Goal: Task Accomplishment & Management: Use online tool/utility

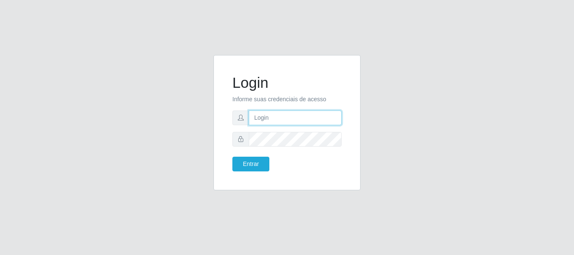
click at [273, 121] on input "text" at bounding box center [295, 118] width 93 height 15
type input "[EMAIL_ADDRESS][DOMAIN_NAME]"
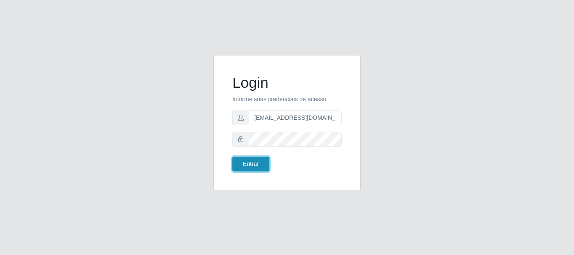
click at [258, 164] on button "Entrar" at bounding box center [251, 164] width 37 height 15
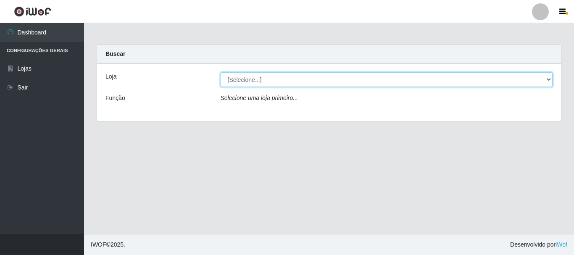
select select "120"
click option "Super Show - [PERSON_NAME]" at bounding box center [0, 0] width 0 height 0
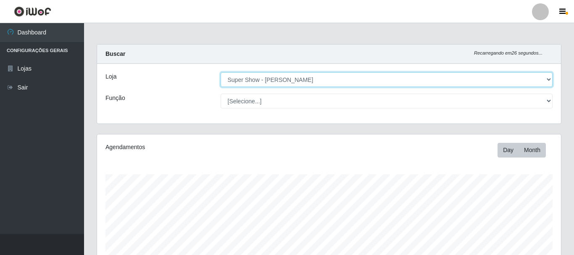
scroll to position [153, 0]
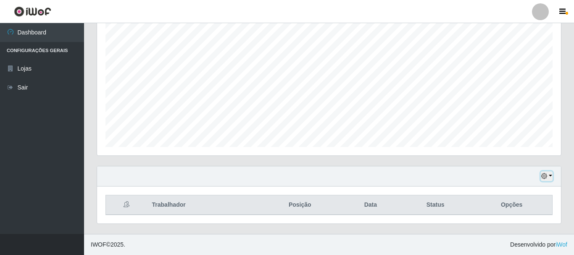
click at [548, 173] on button "button" at bounding box center [547, 177] width 12 height 10
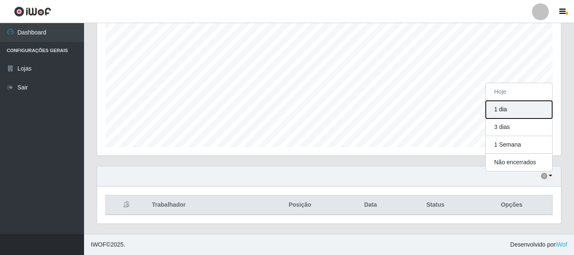
click at [508, 111] on button "1 dia" at bounding box center [519, 110] width 66 height 18
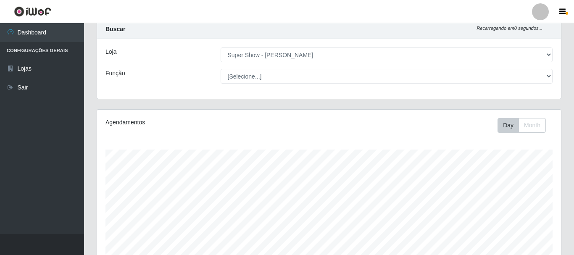
scroll to position [0, 0]
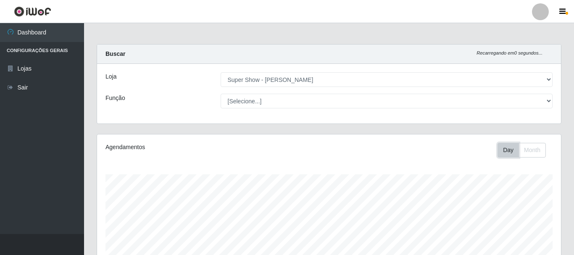
click at [509, 148] on button "Day" at bounding box center [508, 150] width 21 height 15
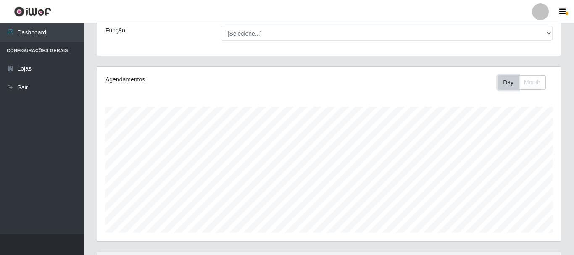
scroll to position [153, 0]
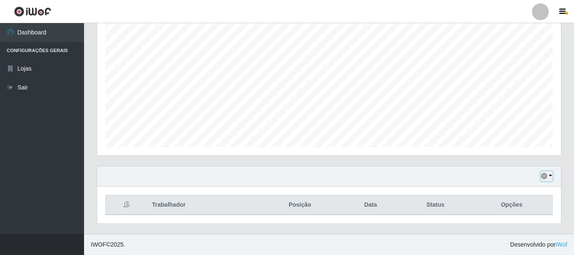
click at [545, 174] on button "button" at bounding box center [547, 177] width 12 height 10
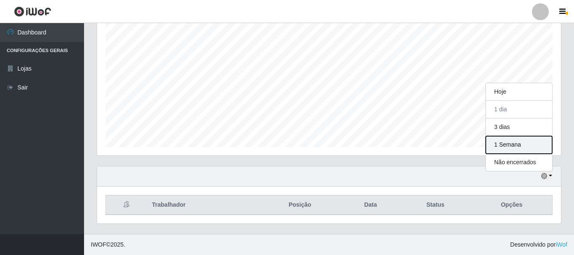
click at [511, 145] on button "1 Semana" at bounding box center [519, 145] width 66 height 18
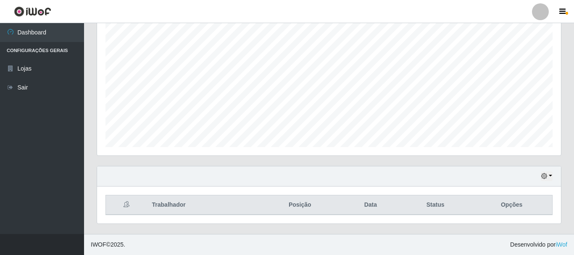
scroll to position [0, 0]
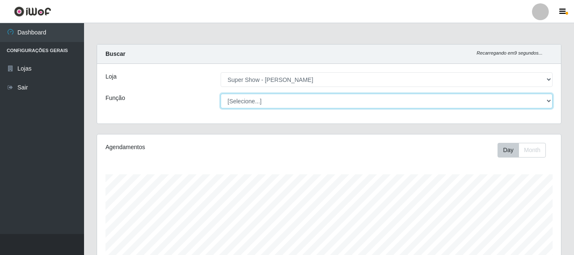
click at [221, 94] on select "[Selecione...] ASG Auxiliar de Estacionamento Balconista Embalador Embalador + …" at bounding box center [387, 101] width 333 height 15
select select "16"
click option "ASG" at bounding box center [0, 0] width 0 height 0
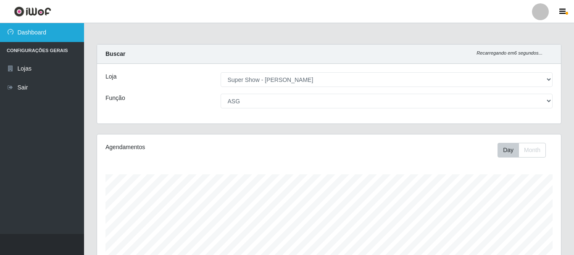
click at [46, 30] on link "Dashboard" at bounding box center [42, 32] width 84 height 19
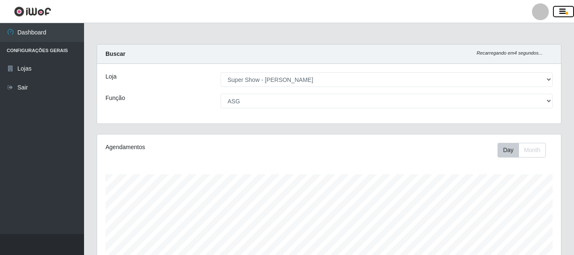
click at [561, 8] on icon "button" at bounding box center [563, 12] width 6 height 8
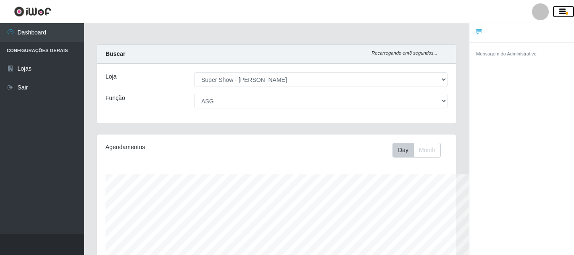
scroll to position [175, 359]
click at [561, 8] on icon "button" at bounding box center [563, 12] width 6 height 8
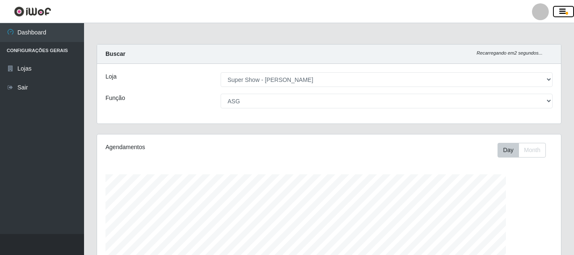
scroll to position [420368, 420078]
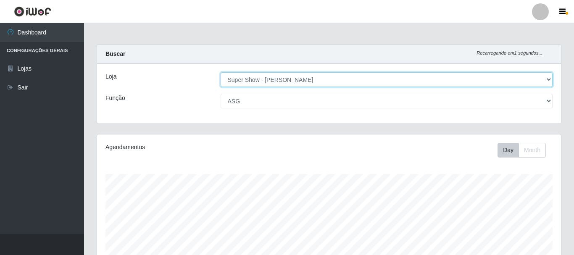
click at [221, 72] on select "[Selecione...] Super Show - [PERSON_NAME]" at bounding box center [387, 79] width 333 height 15
click option "Super Show - [PERSON_NAME]" at bounding box center [0, 0] width 0 height 0
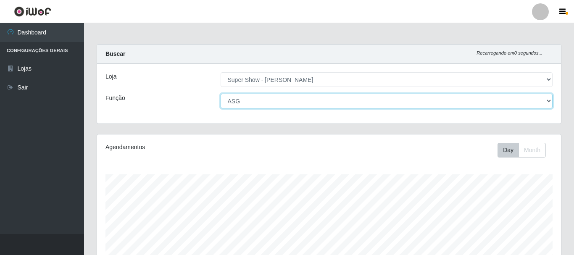
click at [221, 94] on select "[Selecione...] ASG Auxiliar de Estacionamento Balconista Embalador Embalador + …" at bounding box center [387, 101] width 333 height 15
click option "ASG" at bounding box center [0, 0] width 0 height 0
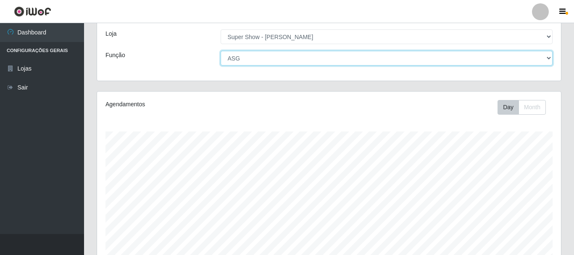
scroll to position [153, 0]
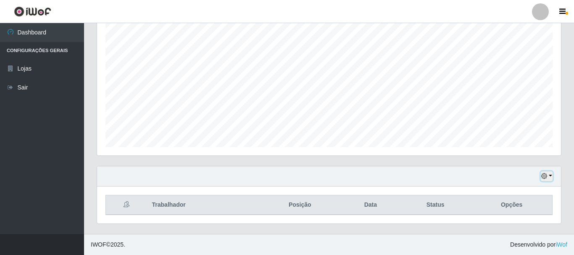
click at [549, 174] on button "button" at bounding box center [547, 177] width 12 height 10
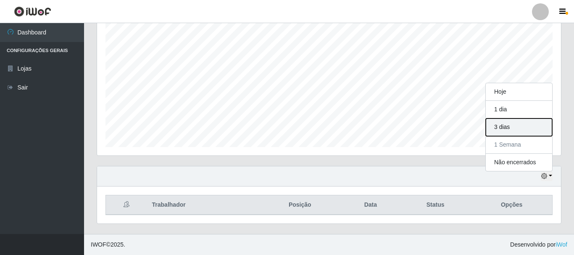
click at [522, 123] on button "3 dias" at bounding box center [519, 128] width 66 height 18
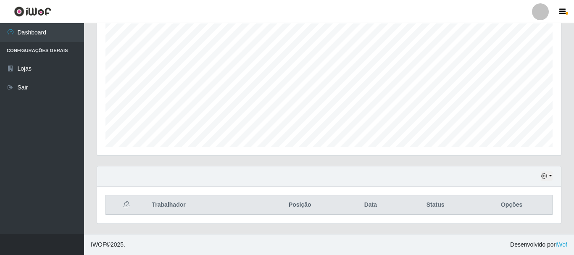
click at [177, 208] on th "Trabalhador" at bounding box center [202, 206] width 111 height 20
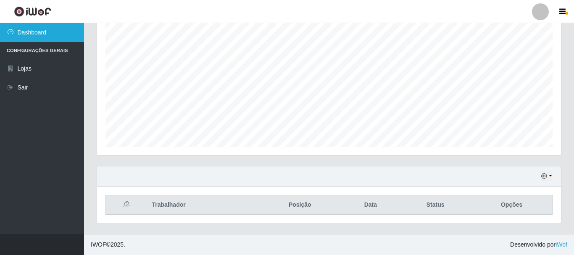
click at [28, 29] on link "Dashboard" at bounding box center [42, 32] width 84 height 19
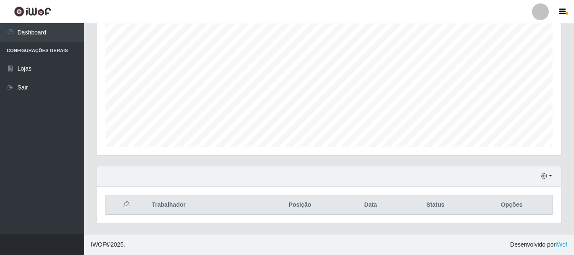
click at [39, 12] on img at bounding box center [32, 11] width 37 height 11
click at [33, 13] on img at bounding box center [32, 11] width 37 height 11
click at [41, 12] on img at bounding box center [32, 11] width 37 height 11
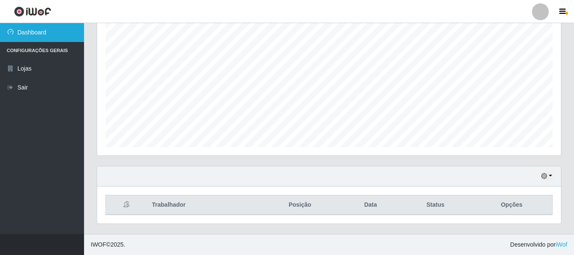
click at [40, 34] on link "Dashboard" at bounding box center [42, 32] width 84 height 19
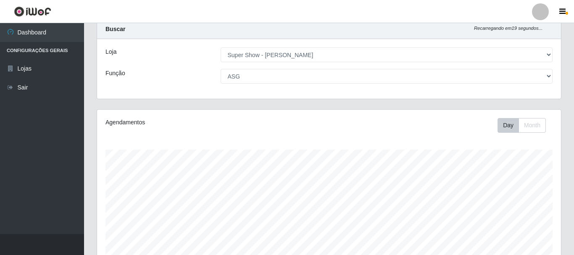
scroll to position [0, 0]
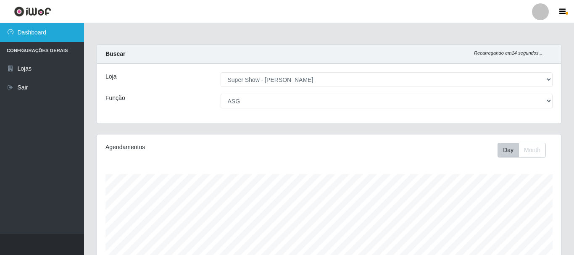
click at [43, 33] on link "Dashboard" at bounding box center [42, 32] width 84 height 19
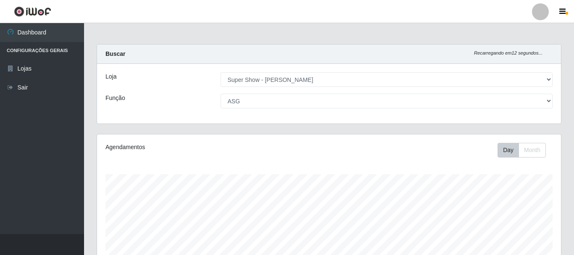
click at [44, 51] on li "Configurações Gerais" at bounding box center [42, 50] width 84 height 17
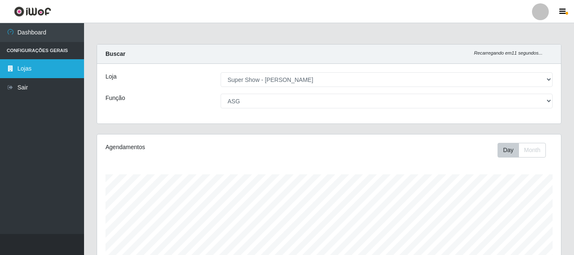
click at [32, 66] on link "Lojas" at bounding box center [42, 68] width 84 height 19
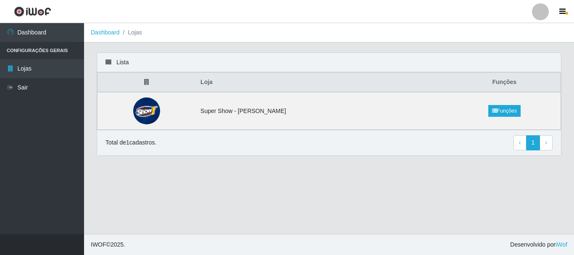
click at [45, 48] on li "Configurações Gerais" at bounding box center [42, 50] width 84 height 17
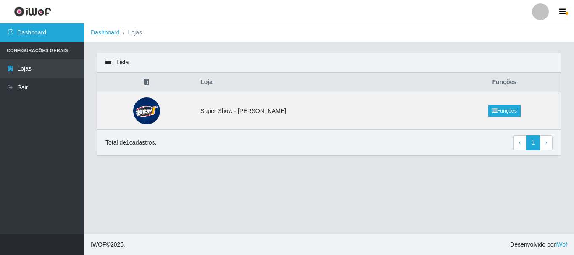
click at [58, 29] on link "Dashboard" at bounding box center [42, 32] width 84 height 19
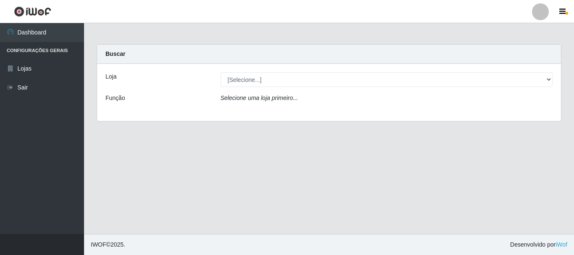
click at [47, 12] on img at bounding box center [32, 11] width 37 height 11
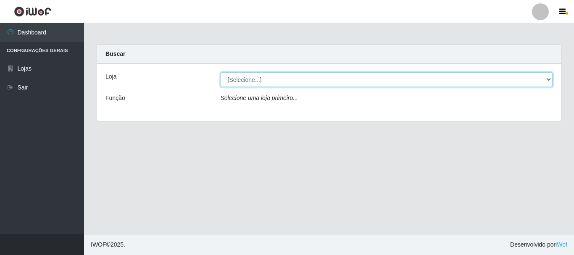
click at [221, 72] on select "[Selecione...] Super Show - [PERSON_NAME]" at bounding box center [387, 79] width 333 height 15
select select "120"
click option "Super Show - [PERSON_NAME]" at bounding box center [0, 0] width 0 height 0
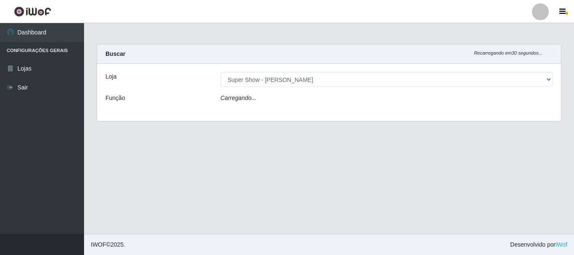
click at [243, 98] on icon "Carregando..." at bounding box center [239, 98] width 36 height 7
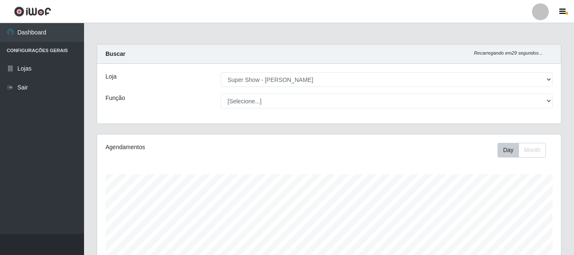
scroll to position [175, 464]
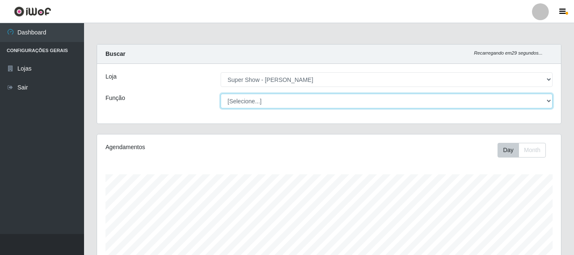
click at [221, 94] on select "[Selecione...] ASG Auxiliar de Estacionamento Balconista Embalador Embalador + …" at bounding box center [387, 101] width 333 height 15
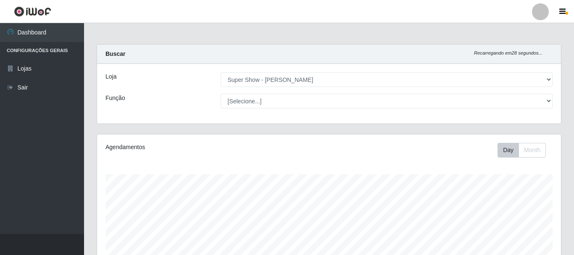
click at [188, 103] on div "Função" at bounding box center [156, 101] width 115 height 15
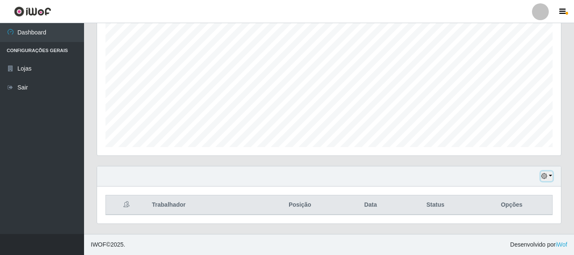
click at [545, 176] on icon "button" at bounding box center [545, 176] width 6 height 6
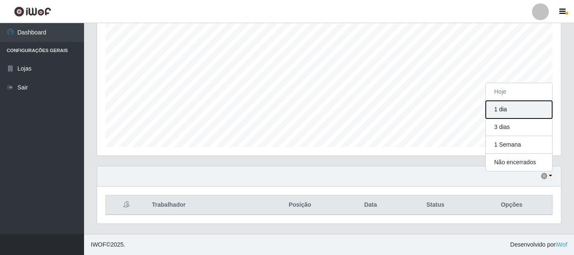
click at [508, 110] on button "1 dia" at bounding box center [519, 110] width 66 height 18
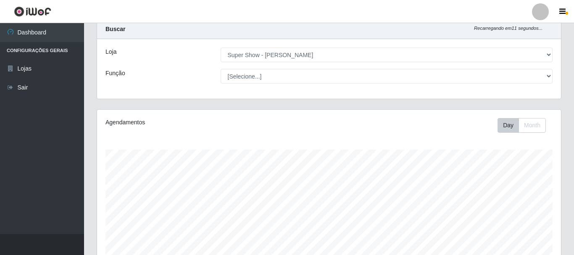
scroll to position [0, 0]
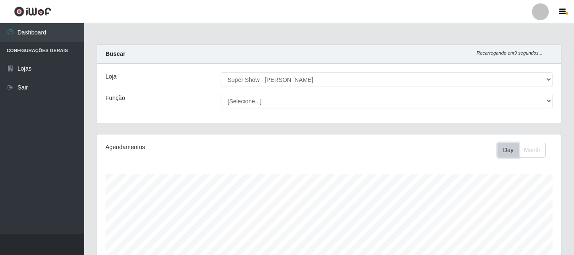
click at [504, 153] on button "Day" at bounding box center [508, 150] width 21 height 15
click at [566, 13] on span "button" at bounding box center [567, 13] width 3 height 3
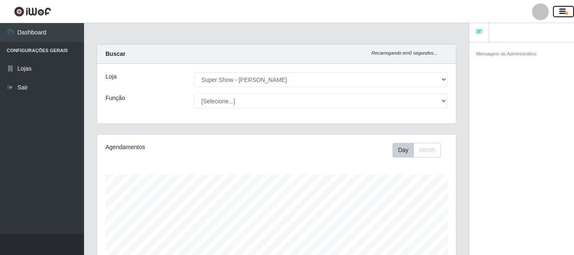
scroll to position [175, 359]
click at [481, 54] on small "Mensagem do Administrativo" at bounding box center [506, 53] width 61 height 5
click at [424, 148] on button "Month" at bounding box center [427, 150] width 27 height 15
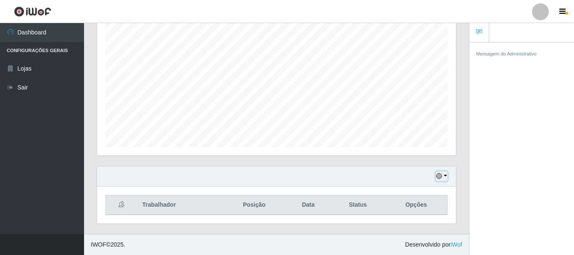
click at [437, 178] on icon "button" at bounding box center [440, 176] width 6 height 6
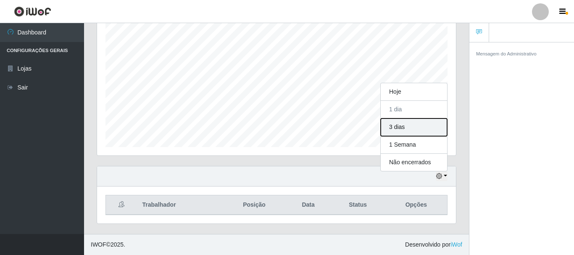
click at [396, 129] on button "3 dias" at bounding box center [414, 128] width 66 height 18
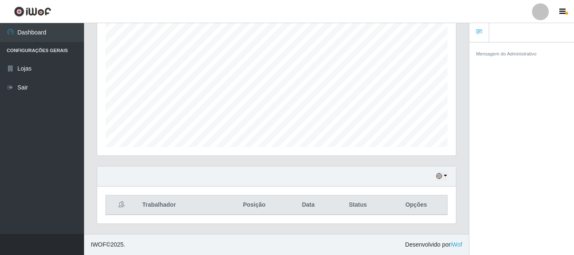
click at [481, 33] on icon at bounding box center [479, 32] width 6 height 6
click at [477, 36] on link at bounding box center [480, 32] width 20 height 19
click at [564, 13] on icon "button" at bounding box center [563, 12] width 6 height 8
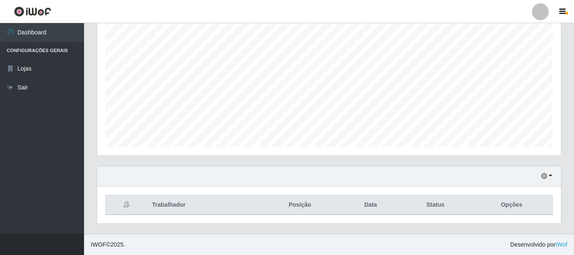
scroll to position [68, 0]
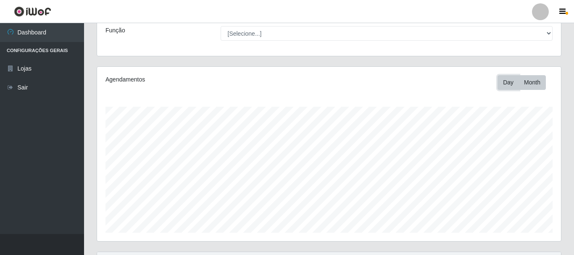
click at [507, 85] on button "Day" at bounding box center [508, 82] width 21 height 15
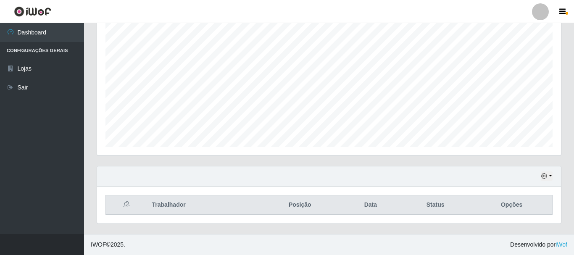
click at [556, 178] on div "Hoje 1 dia 3 dias 1 Semana Não encerrados" at bounding box center [329, 177] width 464 height 20
click at [550, 177] on button "button" at bounding box center [547, 177] width 12 height 10
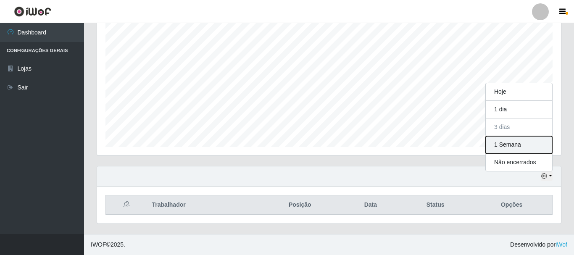
click at [517, 147] on button "1 Semana" at bounding box center [519, 145] width 66 height 18
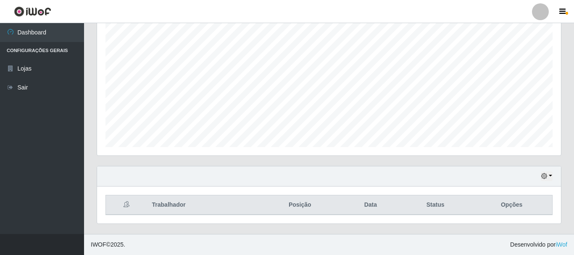
click at [559, 133] on div "Agendamentos Day Month 12/2023 Agendamentos 211" at bounding box center [329, 68] width 464 height 175
click at [551, 176] on button "button" at bounding box center [547, 177] width 12 height 10
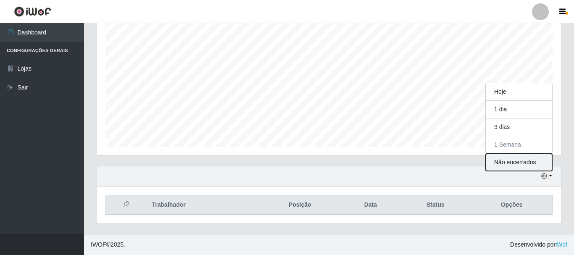
click at [514, 165] on button "Não encerrados" at bounding box center [519, 162] width 66 height 17
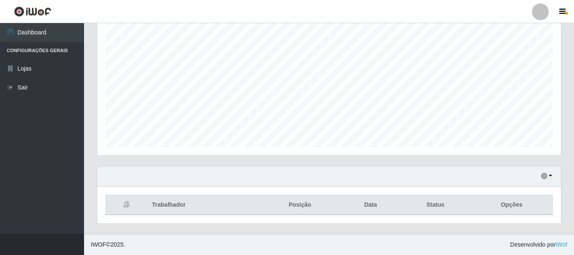
scroll to position [111, 0]
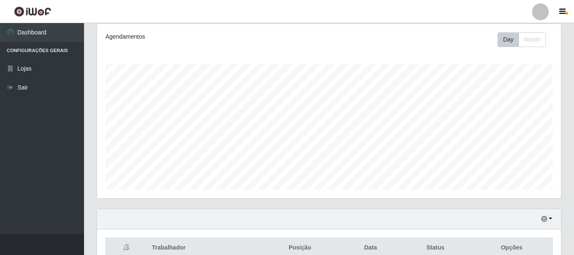
click at [566, 183] on div "Agendamentos Day Month 08/09 Agendamentos 6" at bounding box center [329, 116] width 478 height 185
click at [550, 218] on button "button" at bounding box center [547, 219] width 12 height 10
